Goal: Download file/media

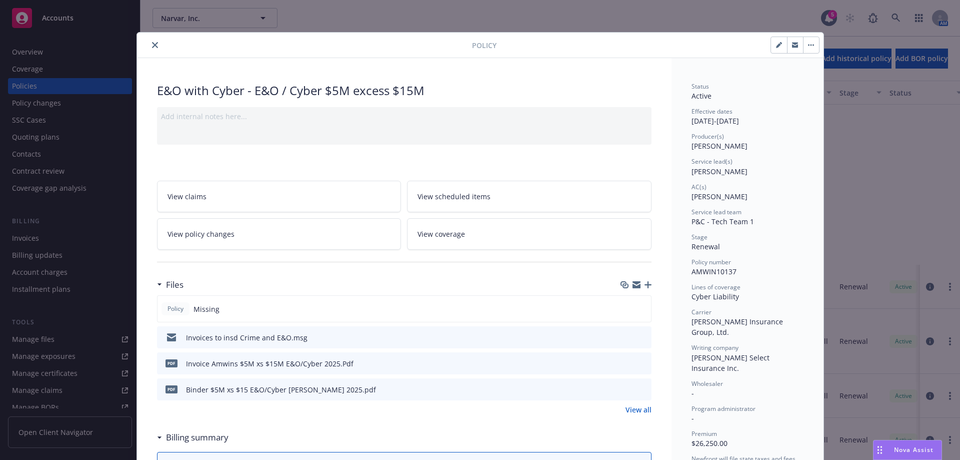
scroll to position [200, 0]
click at [152, 44] on icon "close" at bounding box center [155, 45] width 6 height 6
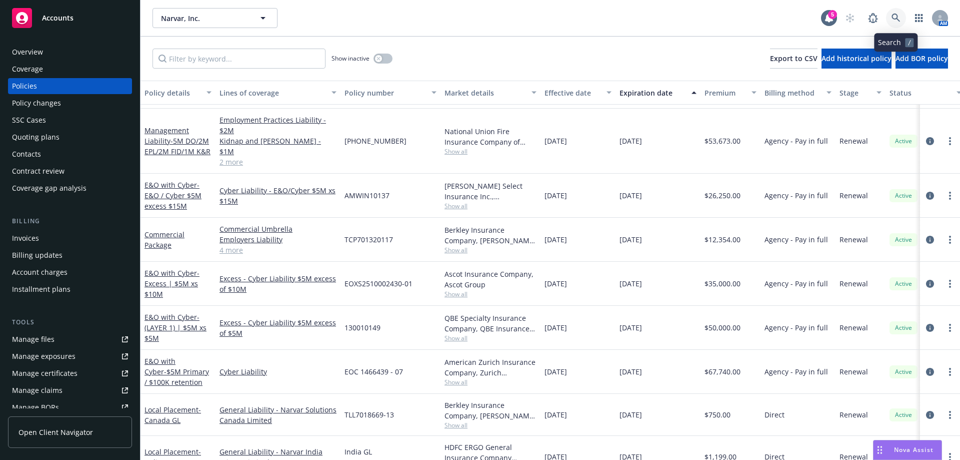
click at [896, 22] on icon at bounding box center [896, 18] width 9 height 9
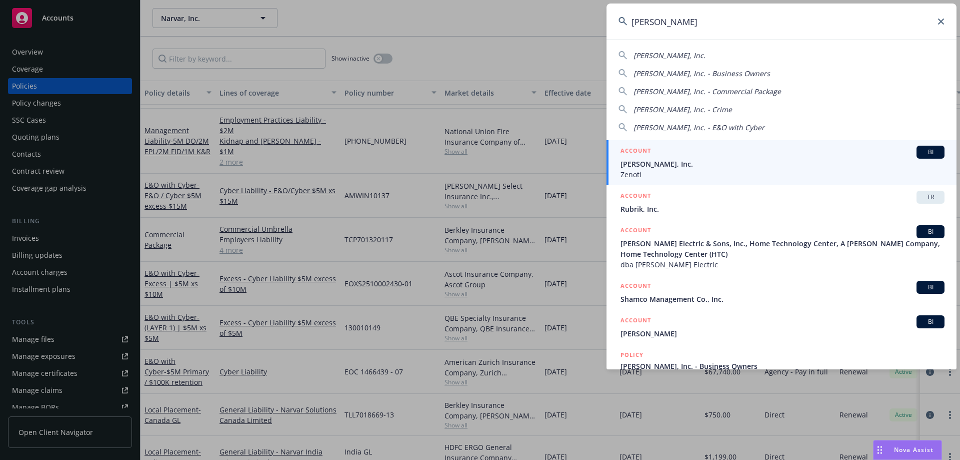
type input "[PERSON_NAME]"
click at [666, 168] on span "[PERSON_NAME], Inc." at bounding box center [783, 164] width 324 height 11
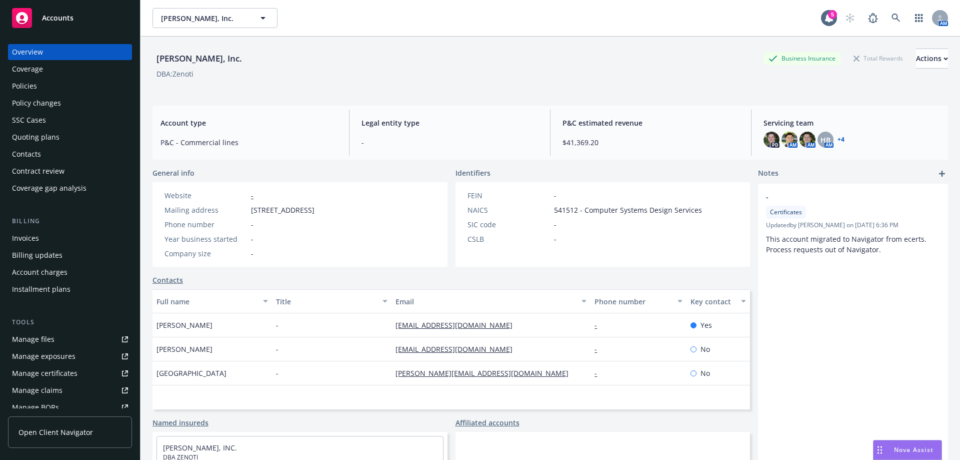
click at [51, 91] on div "Policies" at bounding box center [70, 86] width 116 height 16
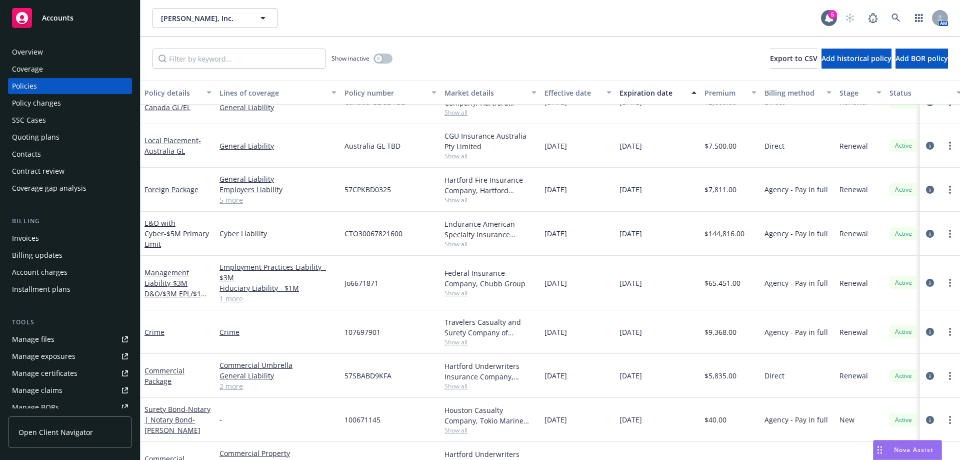
scroll to position [177, 0]
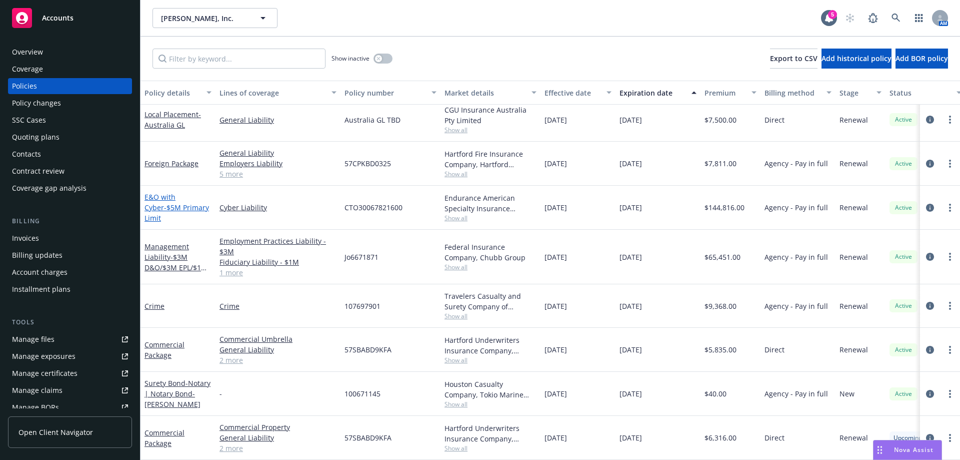
click at [169, 198] on link "E&O with Cyber - $5M Primary Limit" at bounding box center [177, 207] width 65 height 31
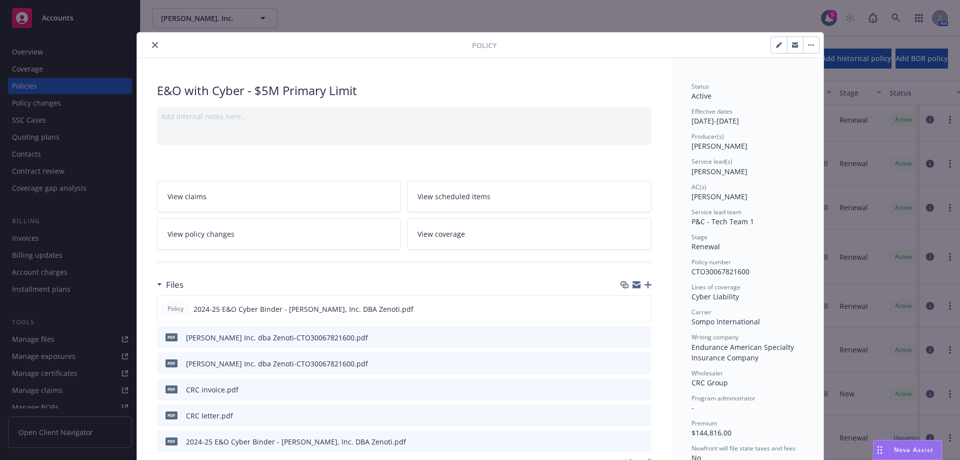
click at [151, 48] on button "close" at bounding box center [155, 45] width 12 height 12
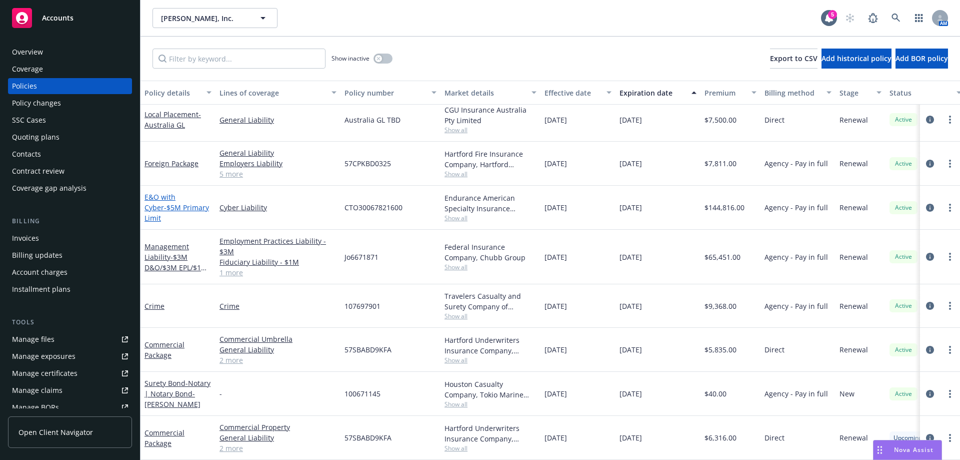
click at [158, 195] on link "E&O with Cyber - $5M Primary Limit" at bounding box center [177, 207] width 65 height 31
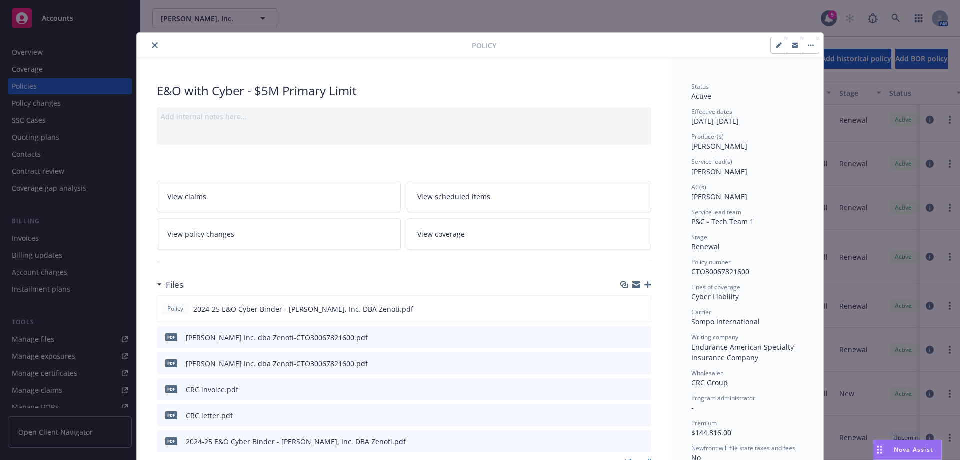
scroll to position [30, 0]
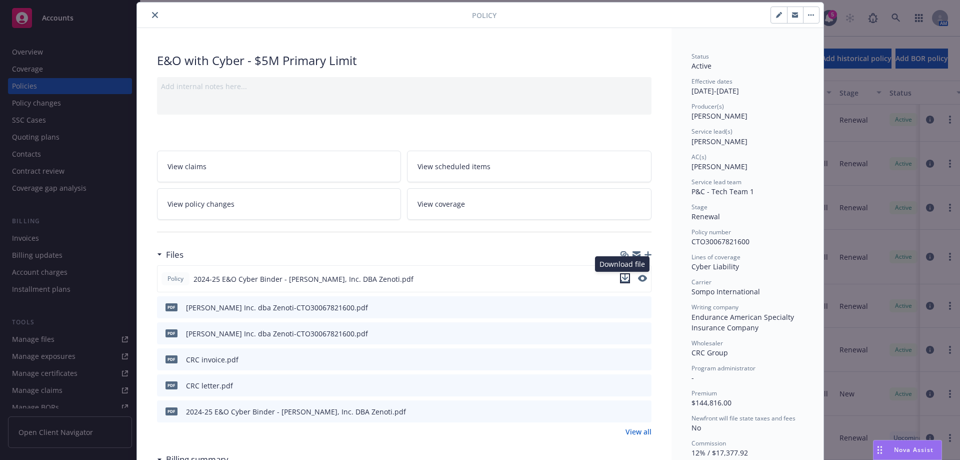
click at [622, 277] on icon "download file" at bounding box center [625, 277] width 7 height 6
click at [629, 278] on div at bounding box center [634, 279] width 25 height 11
click at [623, 278] on icon "download file" at bounding box center [625, 277] width 7 height 6
